Goal: Information Seeking & Learning: Learn about a topic

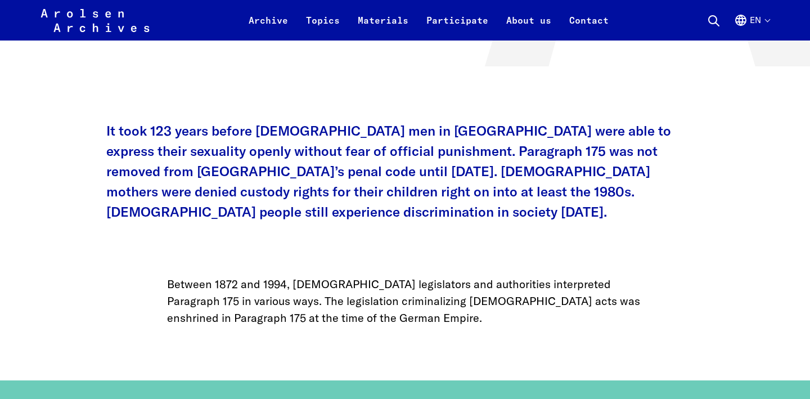
scroll to position [434, 0]
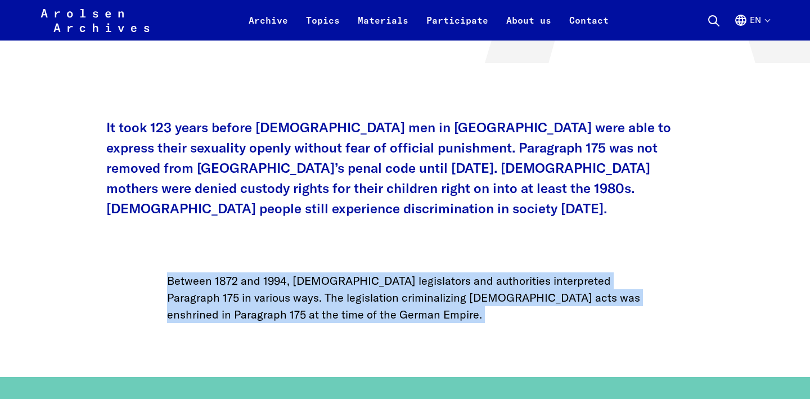
drag, startPoint x: 354, startPoint y: 302, endPoint x: 144, endPoint y: 247, distance: 216.8
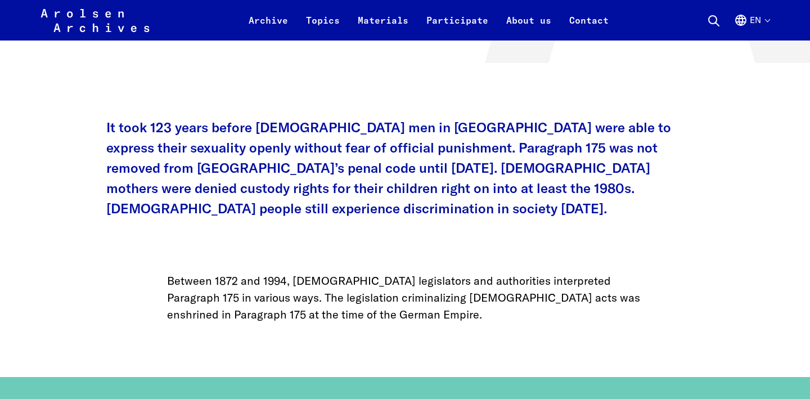
click at [221, 272] on p "Between 1872 and 1994, [DEMOGRAPHIC_DATA] legislators and authorities interpret…" at bounding box center [405, 297] width 476 height 51
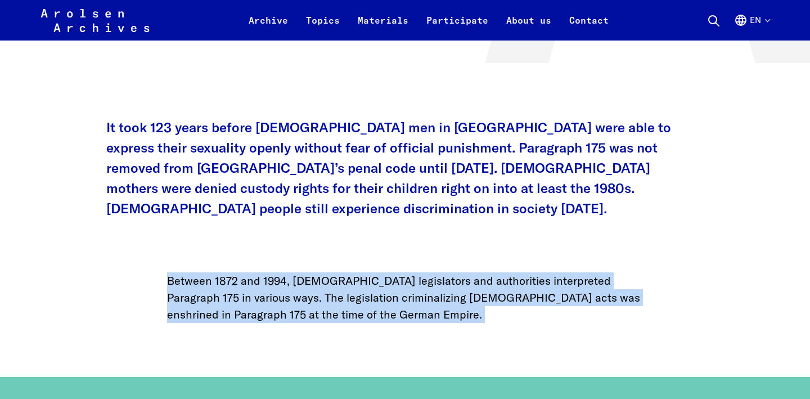
click at [221, 272] on p "Between 1872 and 1994, [DEMOGRAPHIC_DATA] legislators and authorities interpret…" at bounding box center [405, 297] width 476 height 51
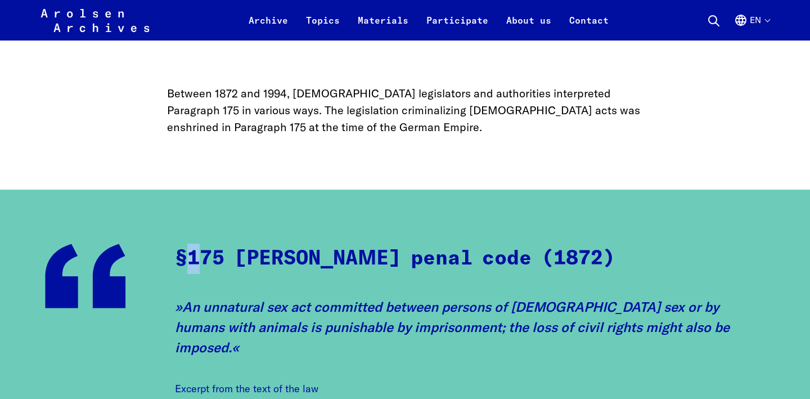
scroll to position [622, 0]
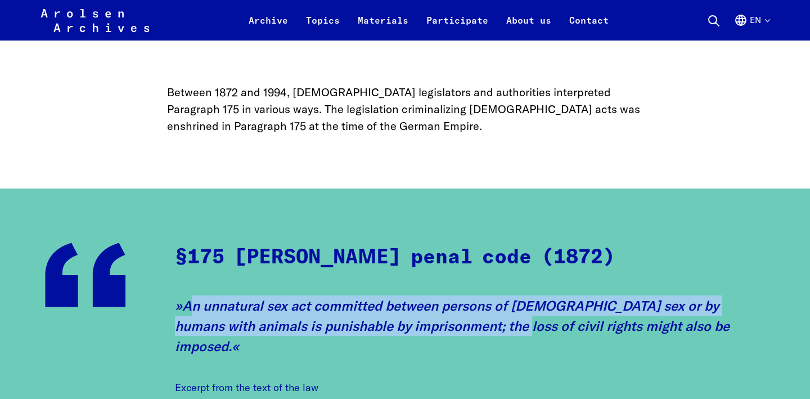
drag, startPoint x: 189, startPoint y: 283, endPoint x: 532, endPoint y: 316, distance: 344.5
click at [527, 315] on blockquote "An unnatural sex act committed between persons of [DEMOGRAPHIC_DATA] sex or by …" at bounding box center [470, 345] width 590 height 100
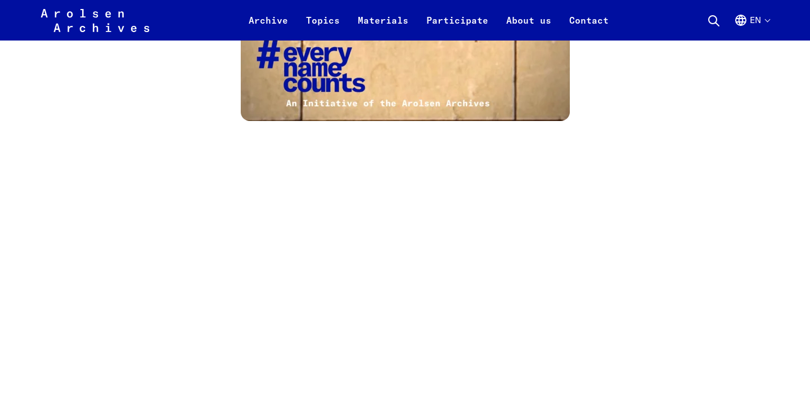
scroll to position [2122, 0]
